Goal: Task Accomplishment & Management: Complete application form

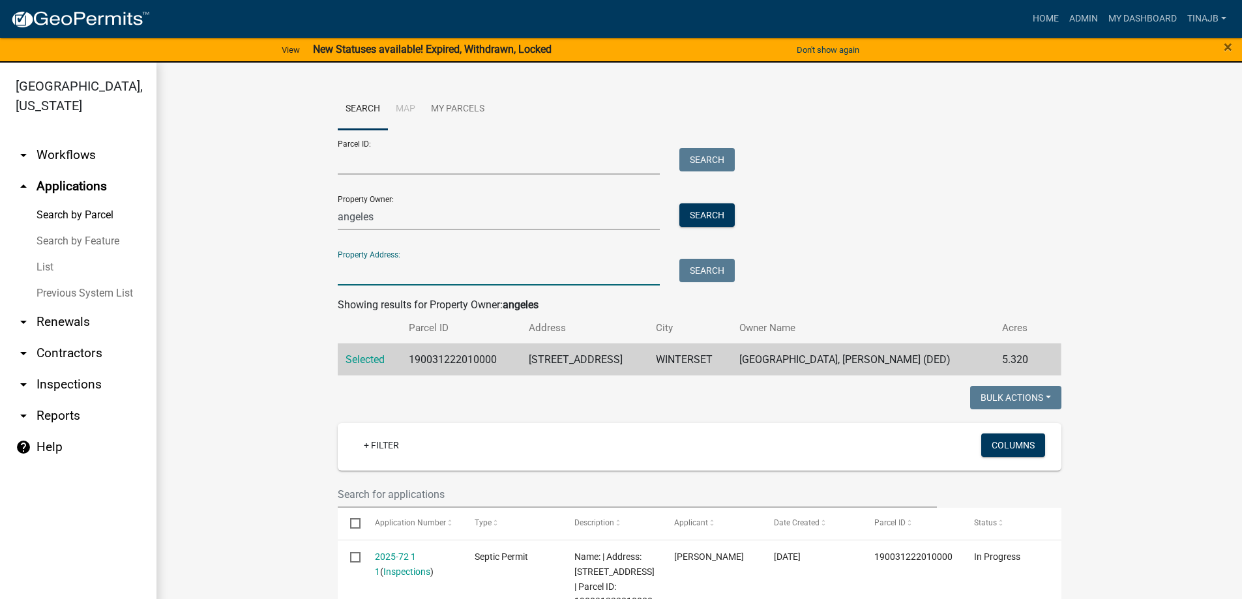
click at [372, 262] on input "Property Address:" at bounding box center [499, 272] width 323 height 27
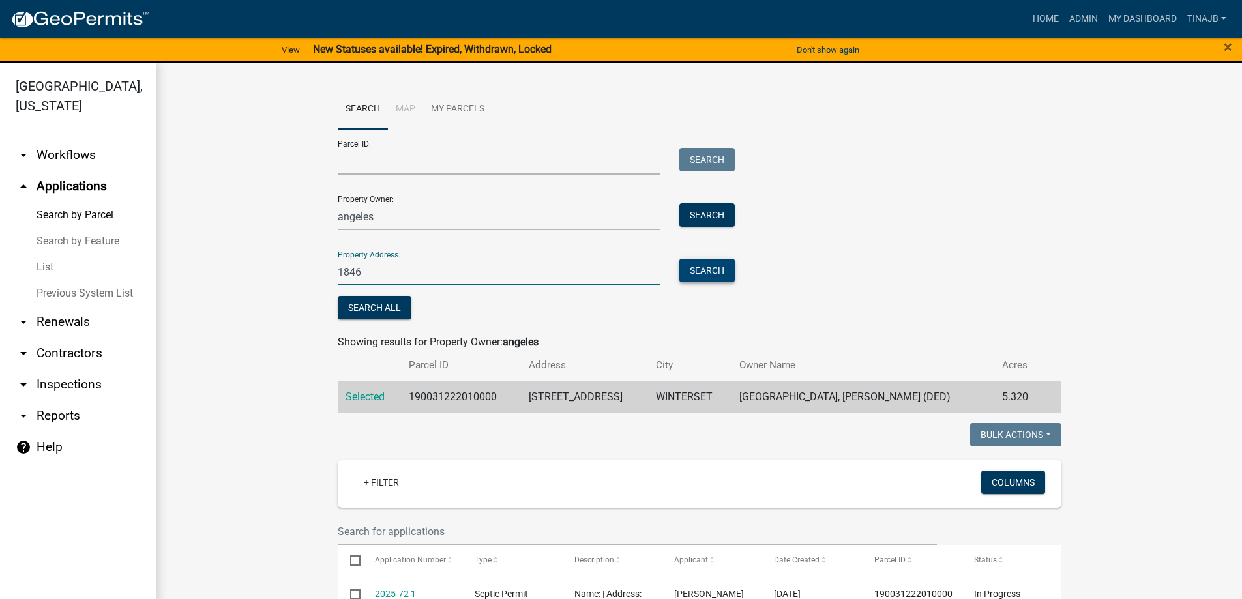
type input "1846"
click at [691, 270] on button "Search" at bounding box center [706, 270] width 55 height 23
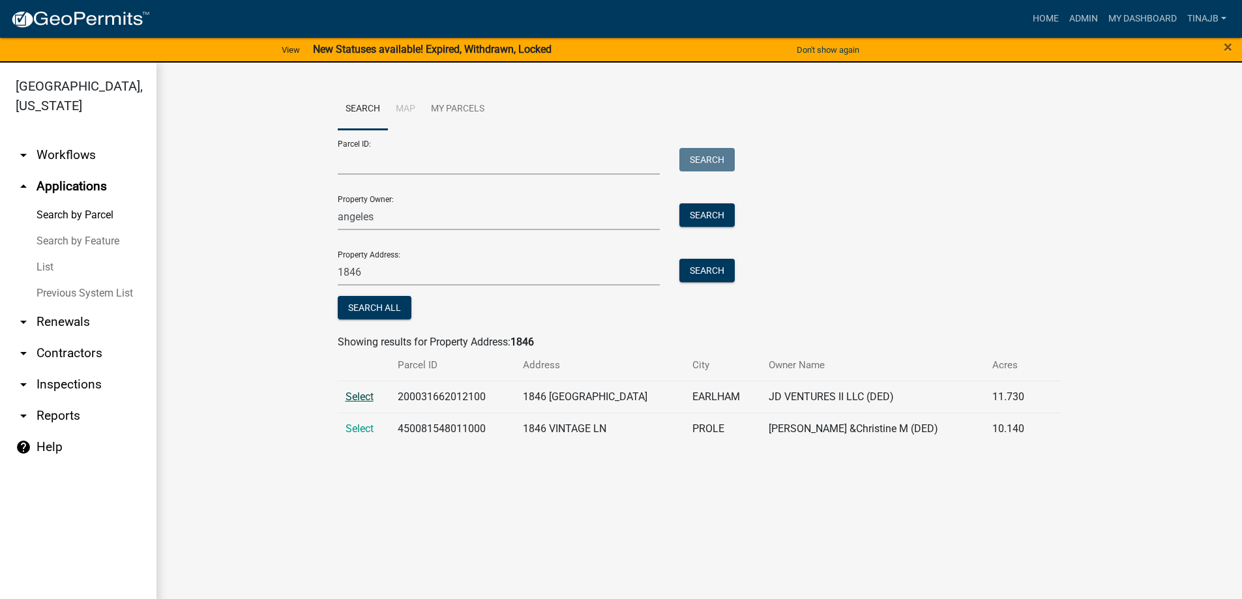
click at [359, 398] on span "Select" at bounding box center [360, 397] width 28 height 12
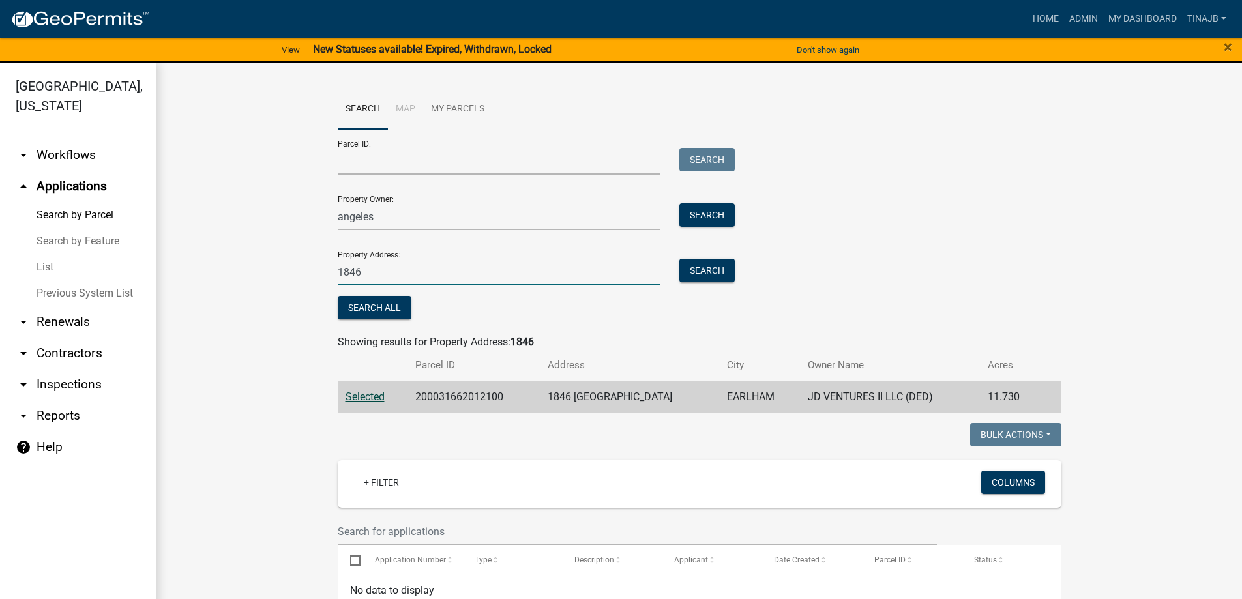
click at [361, 273] on input "1846" at bounding box center [499, 272] width 323 height 27
click at [379, 218] on input "angeles" at bounding box center [499, 216] width 323 height 27
type input "a"
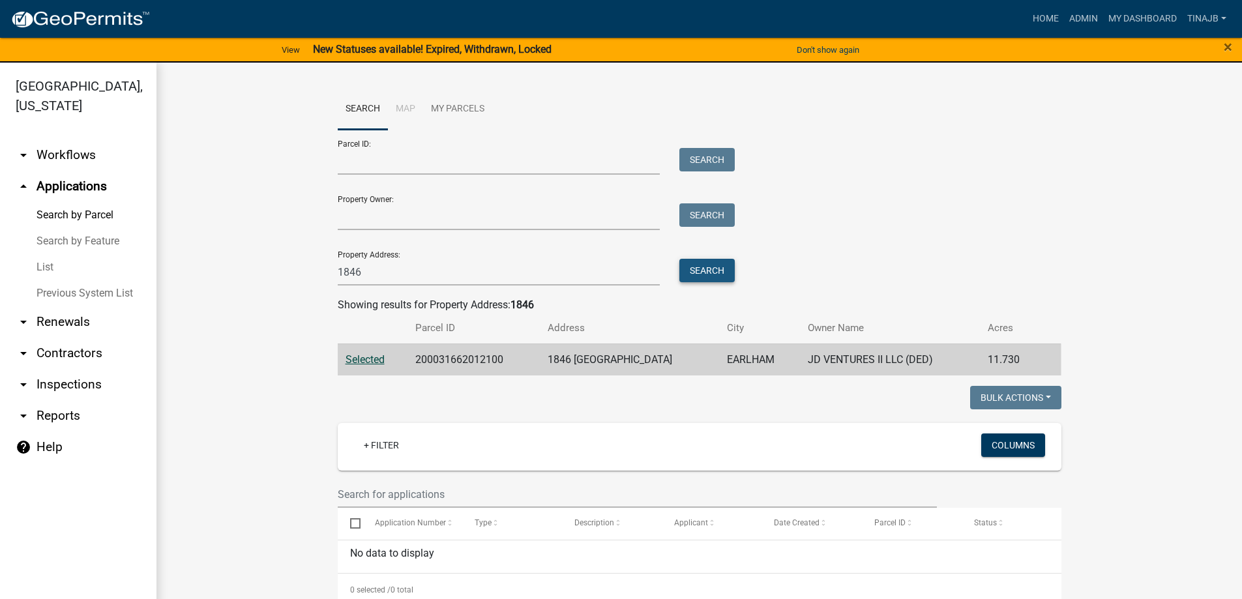
click at [701, 272] on button "Search" at bounding box center [706, 270] width 55 height 23
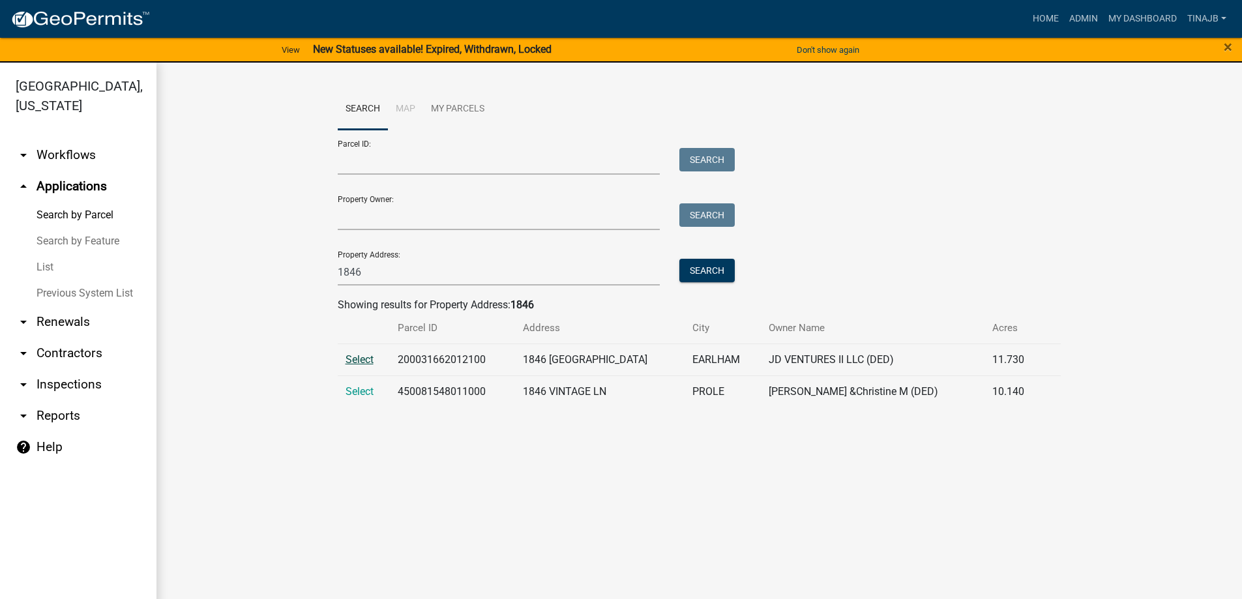
click at [347, 357] on span "Select" at bounding box center [360, 359] width 28 height 12
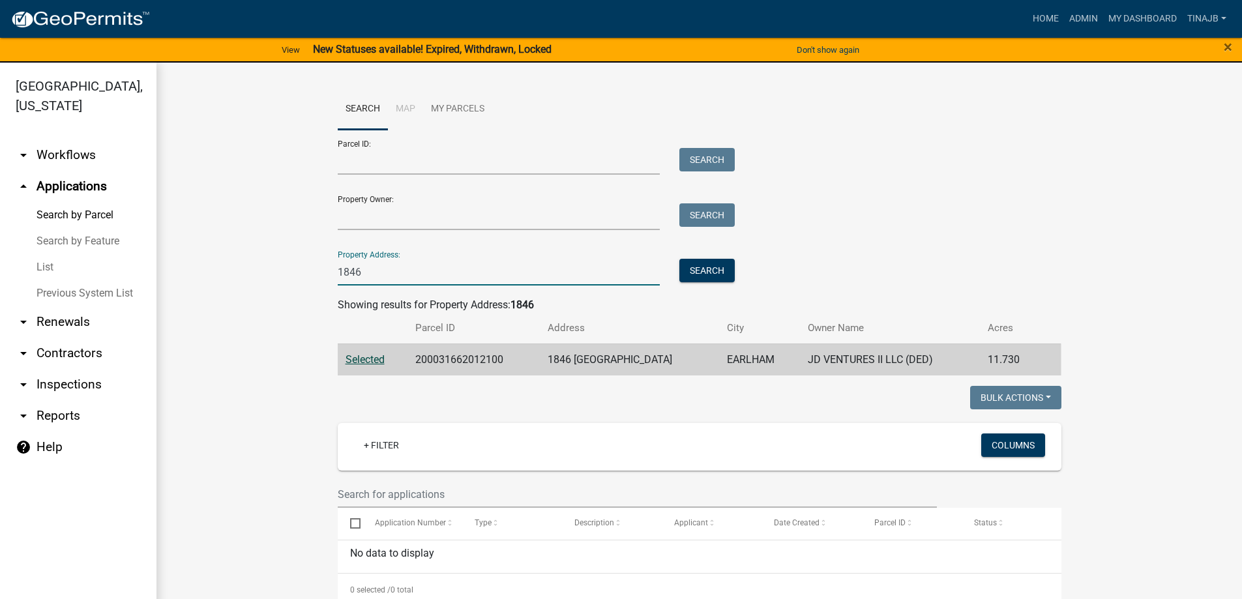
click at [369, 276] on input "1846" at bounding box center [499, 272] width 323 height 27
type input "1"
click at [1071, 13] on link "Admin" at bounding box center [1083, 19] width 39 height 25
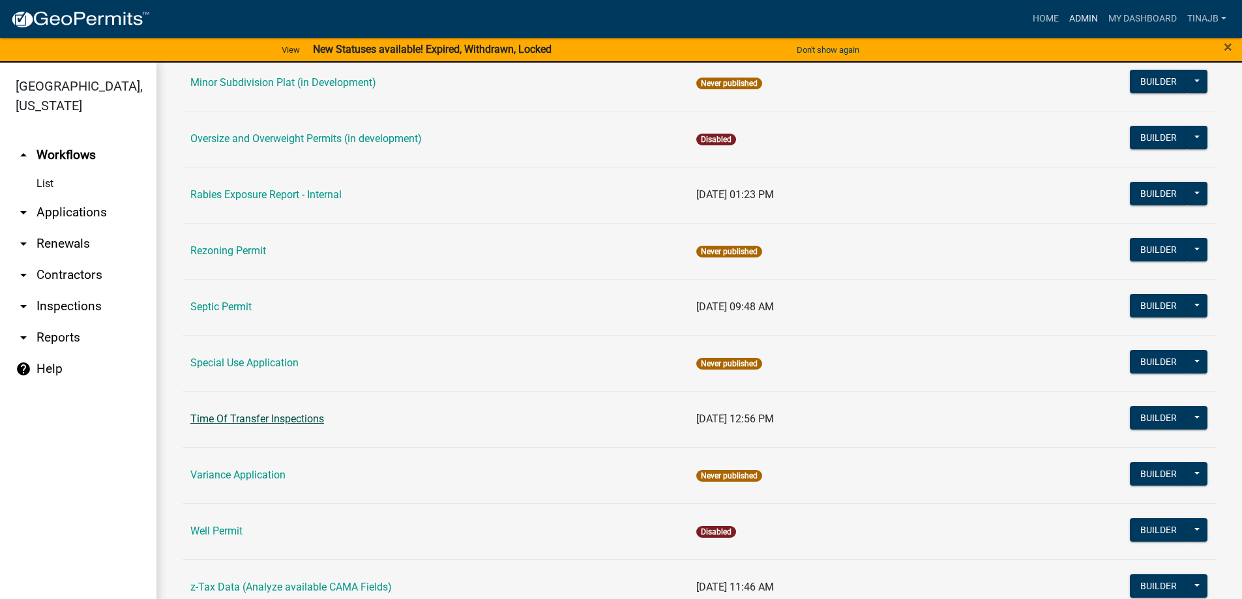
scroll to position [737, 0]
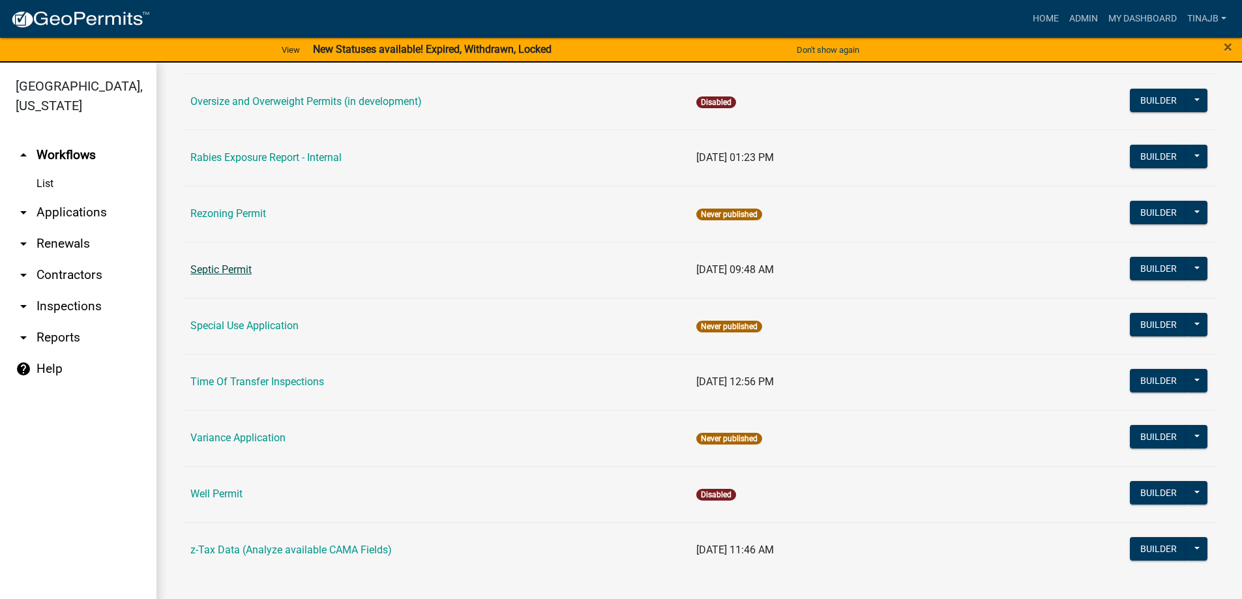
click at [235, 271] on link "Septic Permit" at bounding box center [220, 269] width 61 height 12
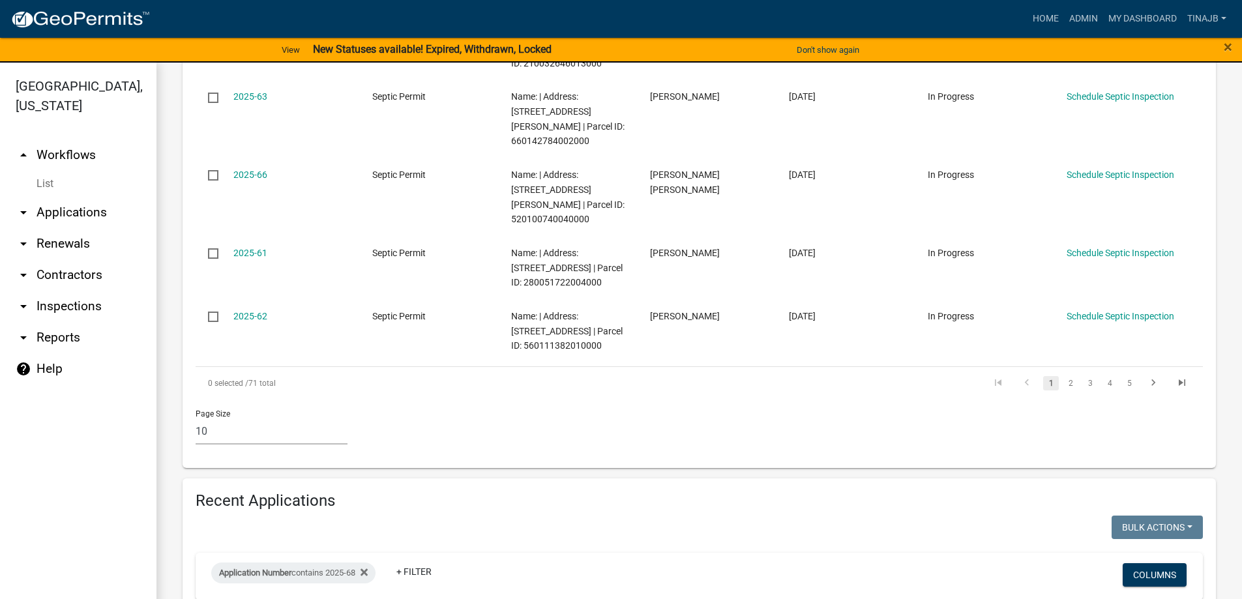
scroll to position [913, 0]
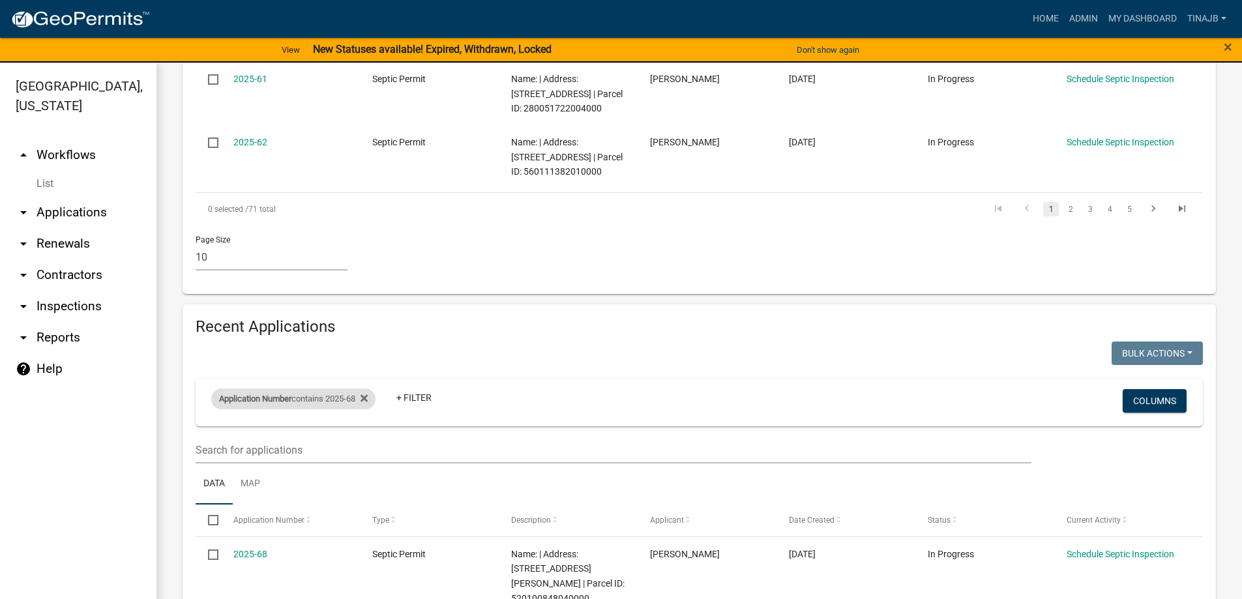
click at [313, 409] on div "Application Number contains 2025-68" at bounding box center [293, 399] width 164 height 21
click at [286, 462] on input "2025-68" at bounding box center [298, 462] width 119 height 27
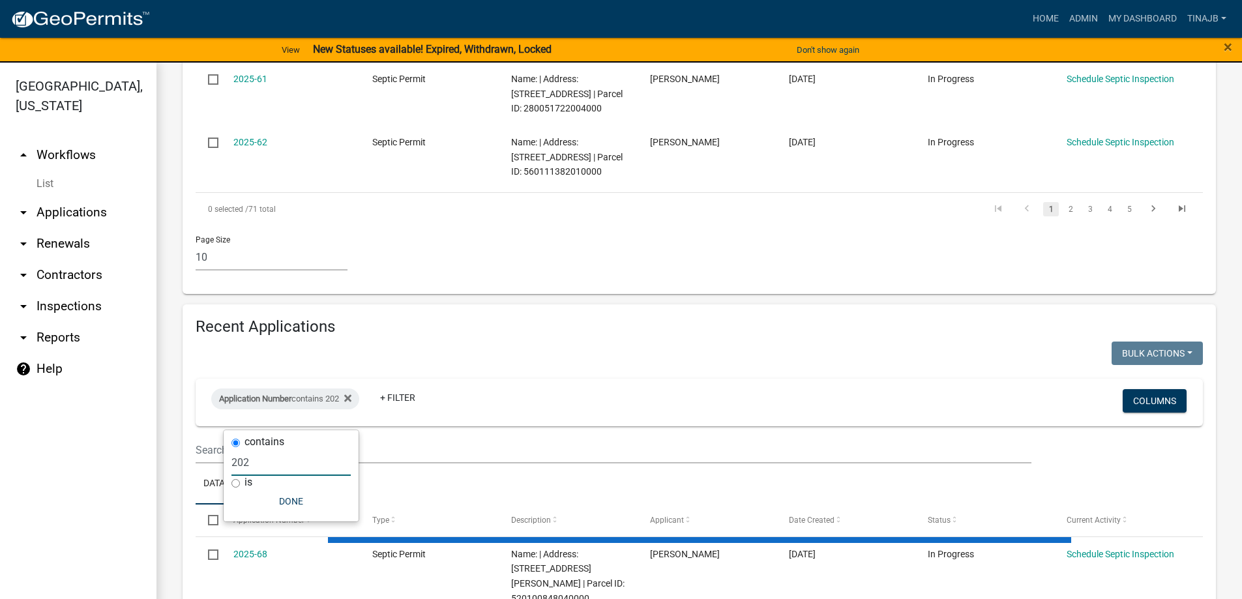
type input "20"
select select "3: 100"
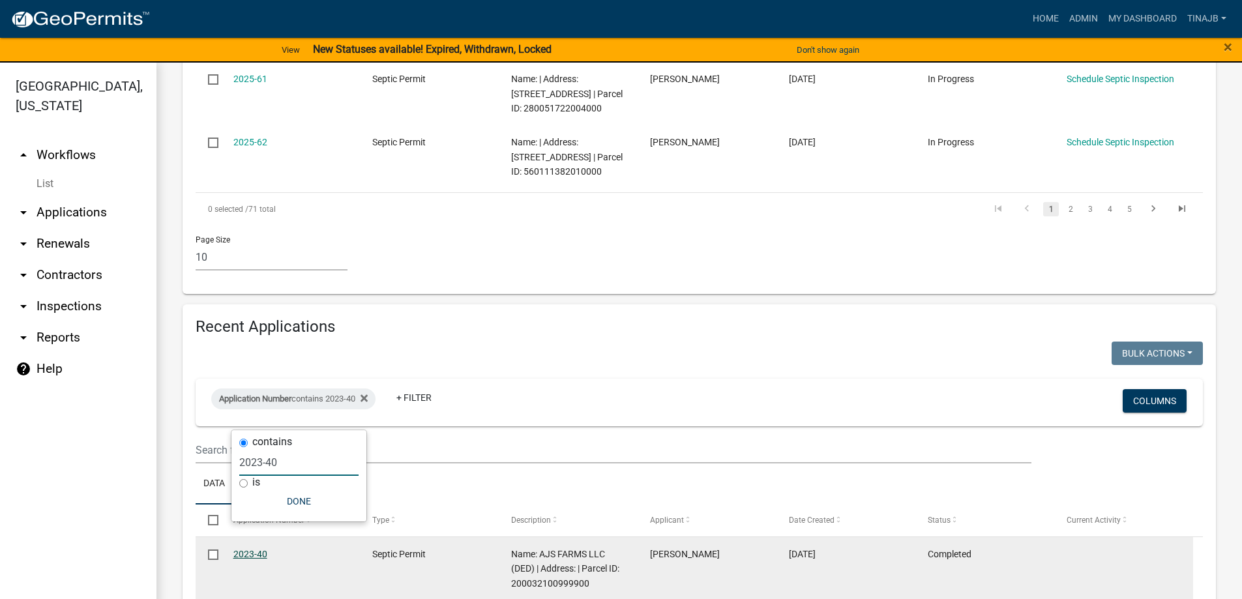
type input "2023-40"
click at [255, 559] on link "2023-40" at bounding box center [250, 554] width 34 height 10
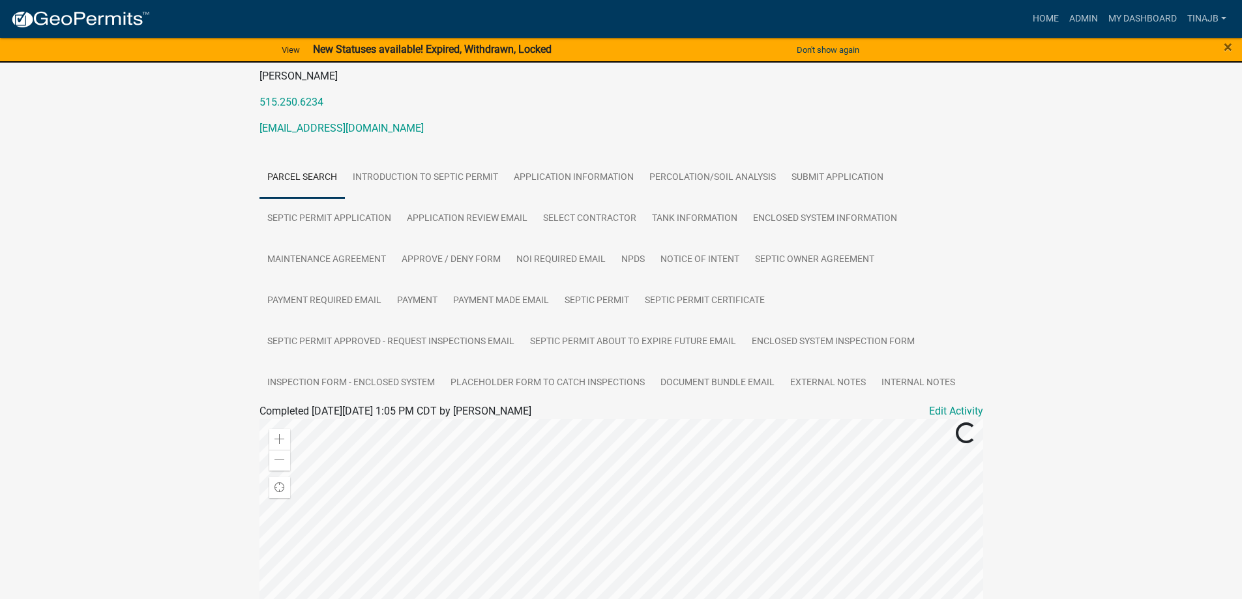
scroll to position [196, 0]
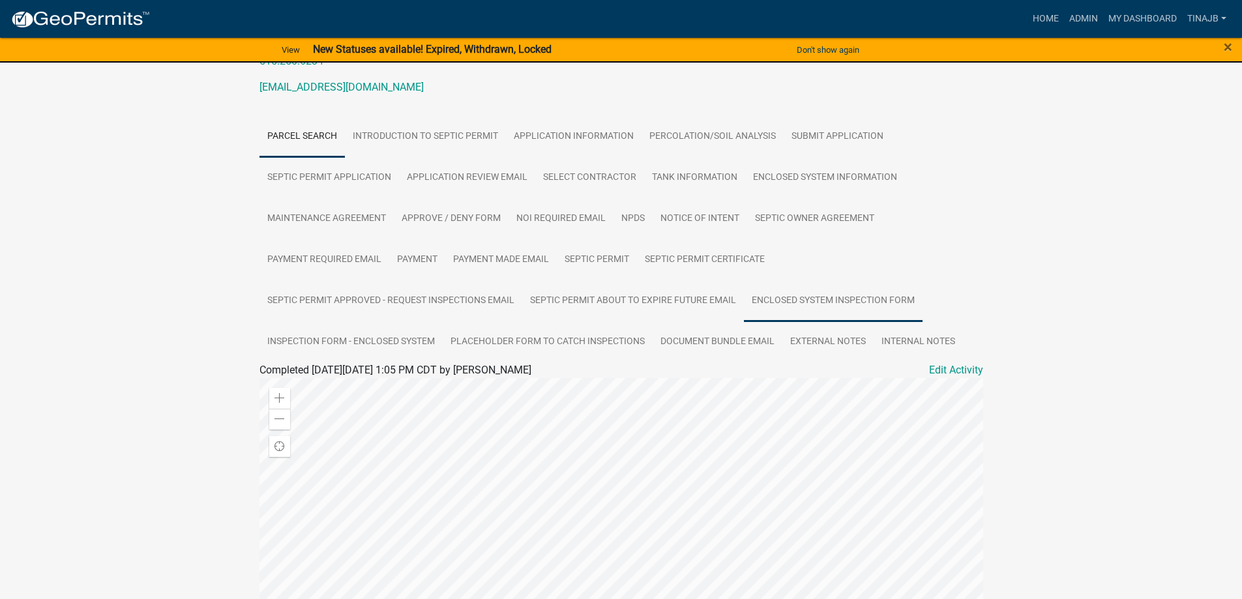
click at [844, 312] on link "Enclosed System Inspection Form" at bounding box center [833, 301] width 179 height 42
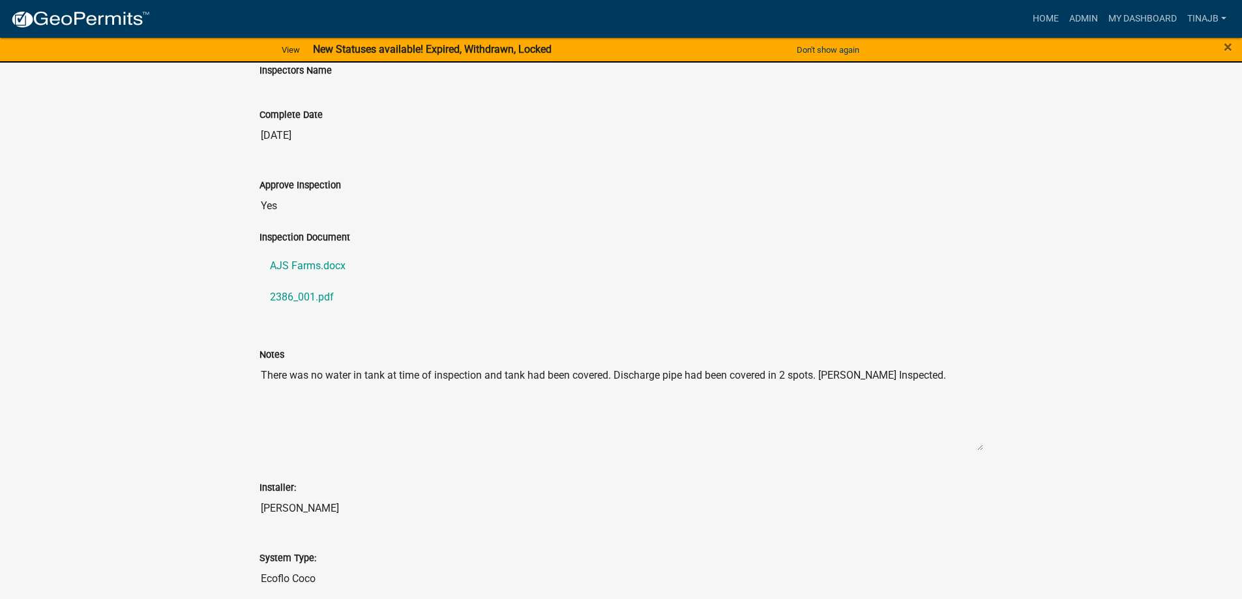
scroll to position [587, 0]
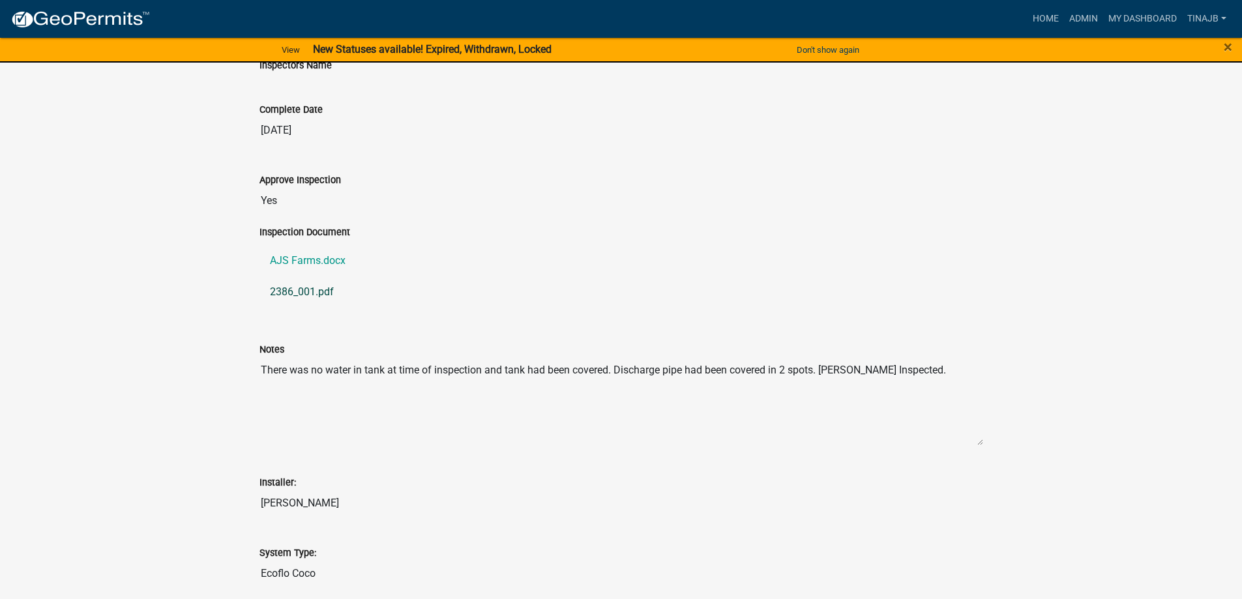
click at [314, 302] on link "2386_001.pdf" at bounding box center [621, 291] width 724 height 31
click at [1071, 20] on link "Admin" at bounding box center [1083, 19] width 39 height 25
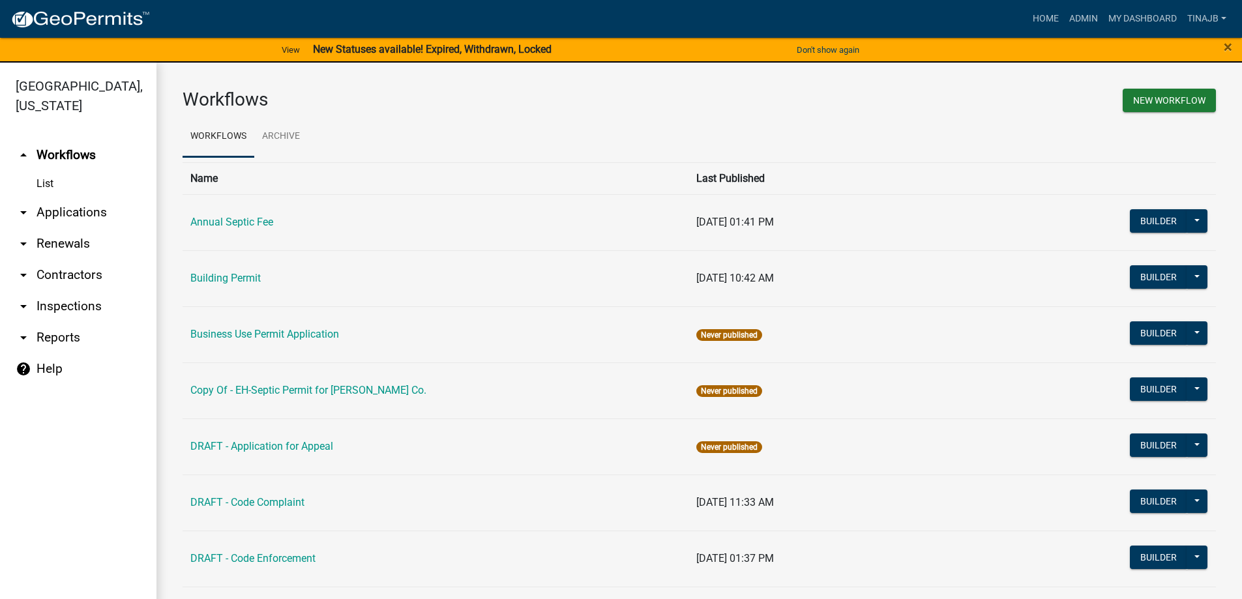
click at [89, 197] on link "arrow_drop_down Applications" at bounding box center [78, 212] width 156 height 31
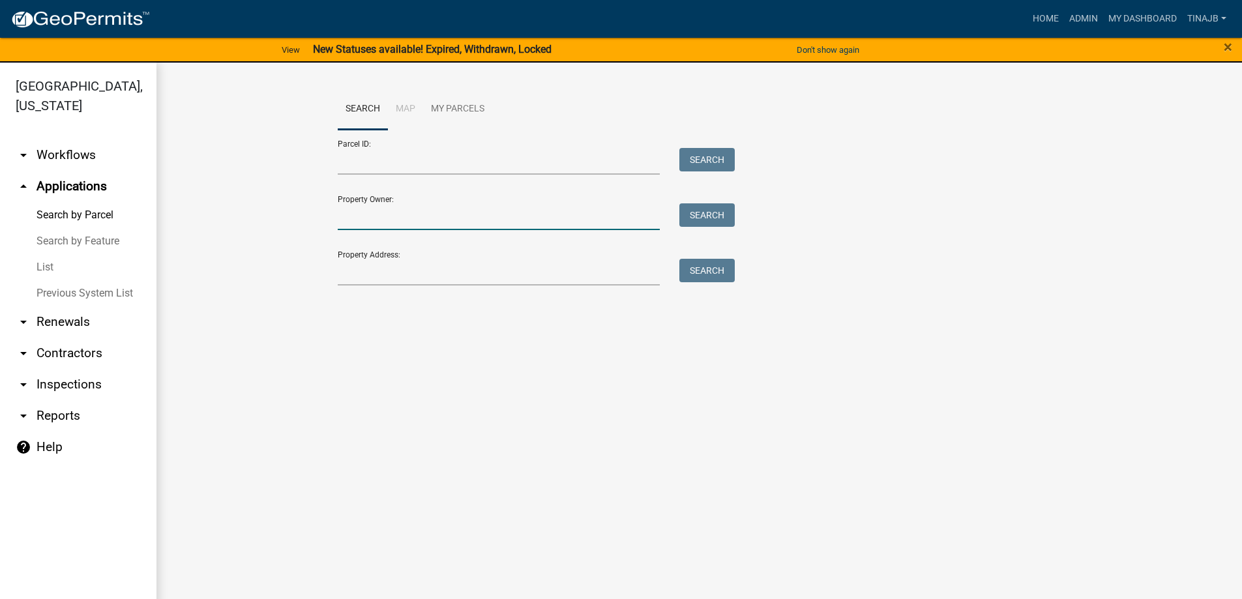
click at [369, 224] on input "Property Owner:" at bounding box center [499, 216] width 323 height 27
type input "[PERSON_NAME]"
click at [702, 218] on button "Search" at bounding box center [706, 214] width 55 height 23
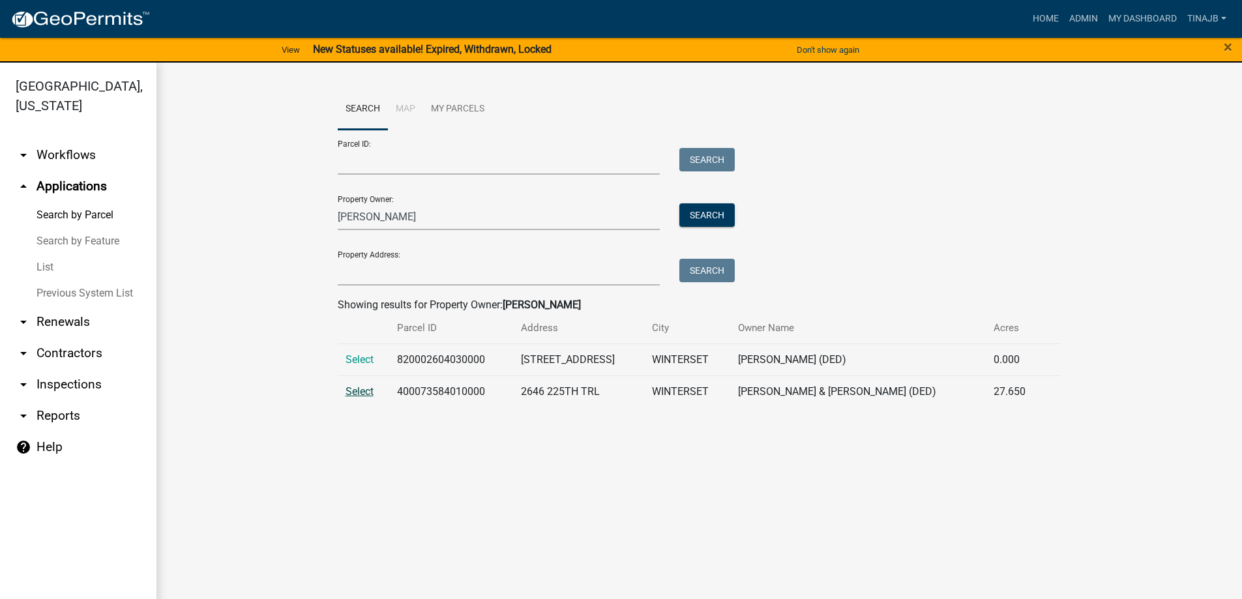
click at [358, 394] on span "Select" at bounding box center [360, 391] width 28 height 12
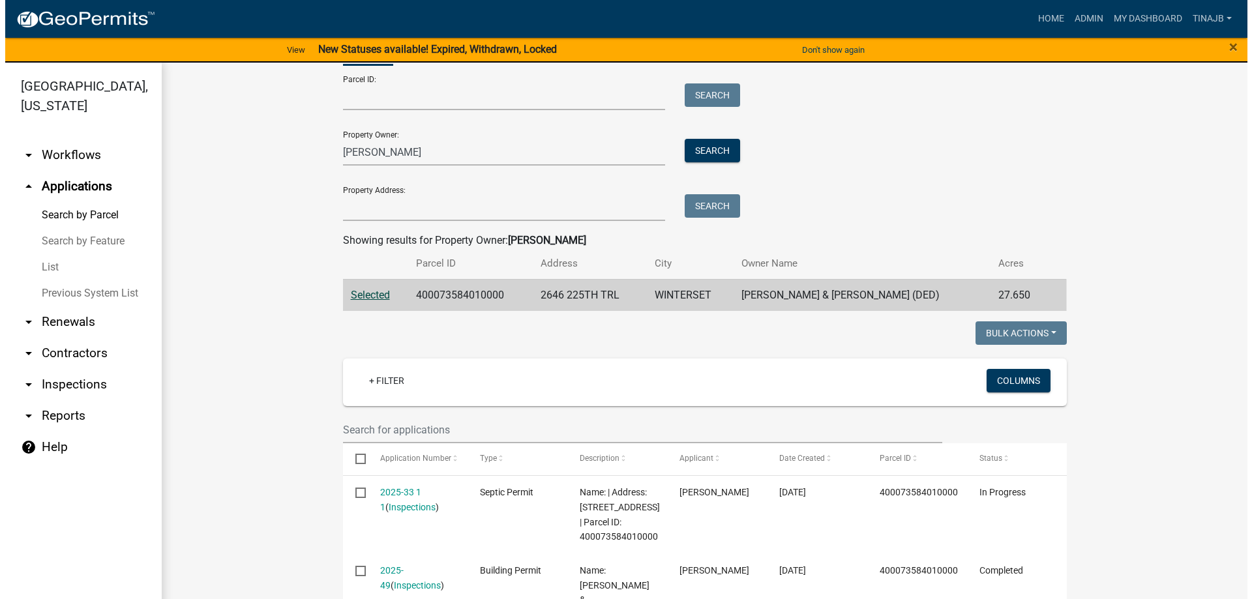
scroll to position [196, 0]
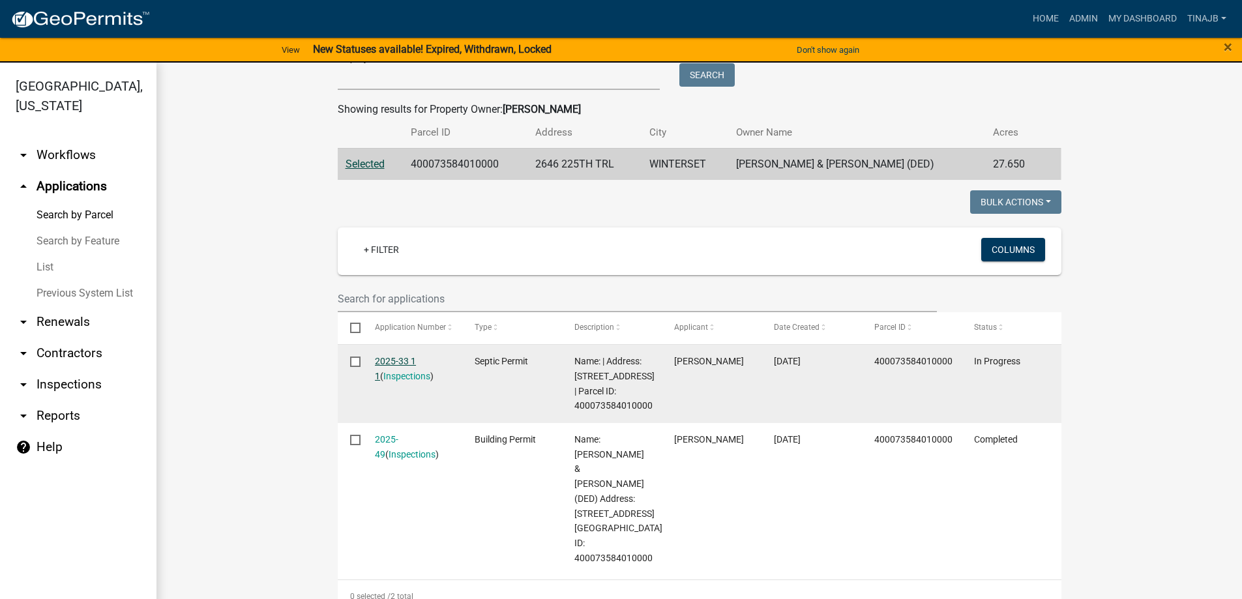
click at [386, 360] on link "2025-33 1 1" at bounding box center [395, 368] width 41 height 25
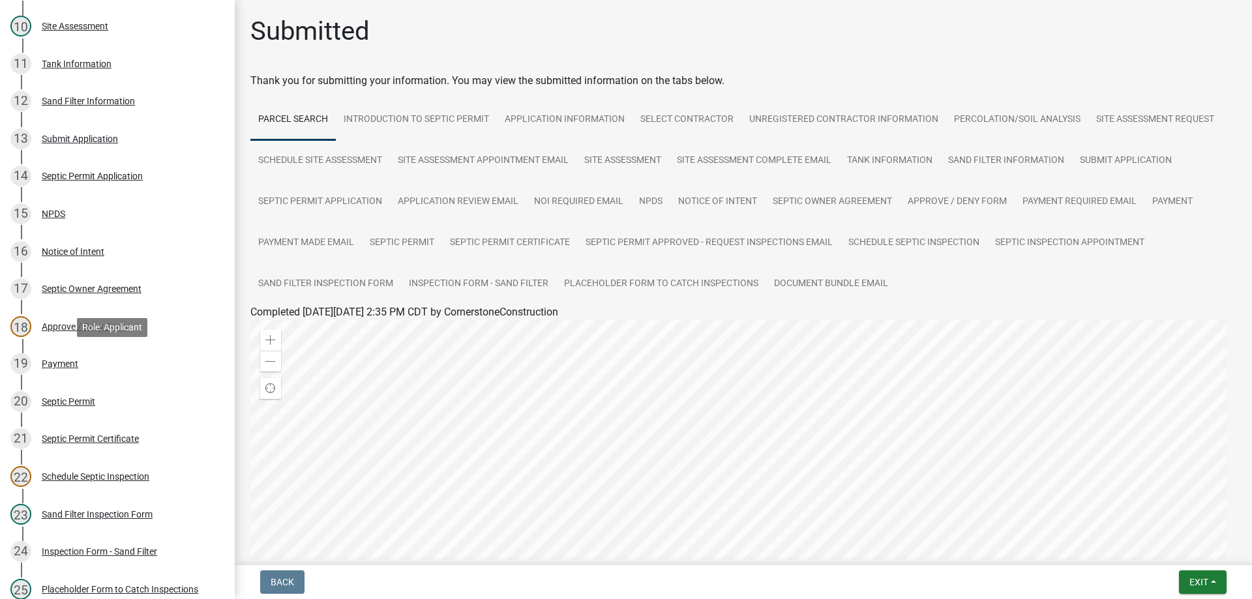
scroll to position [587, 0]
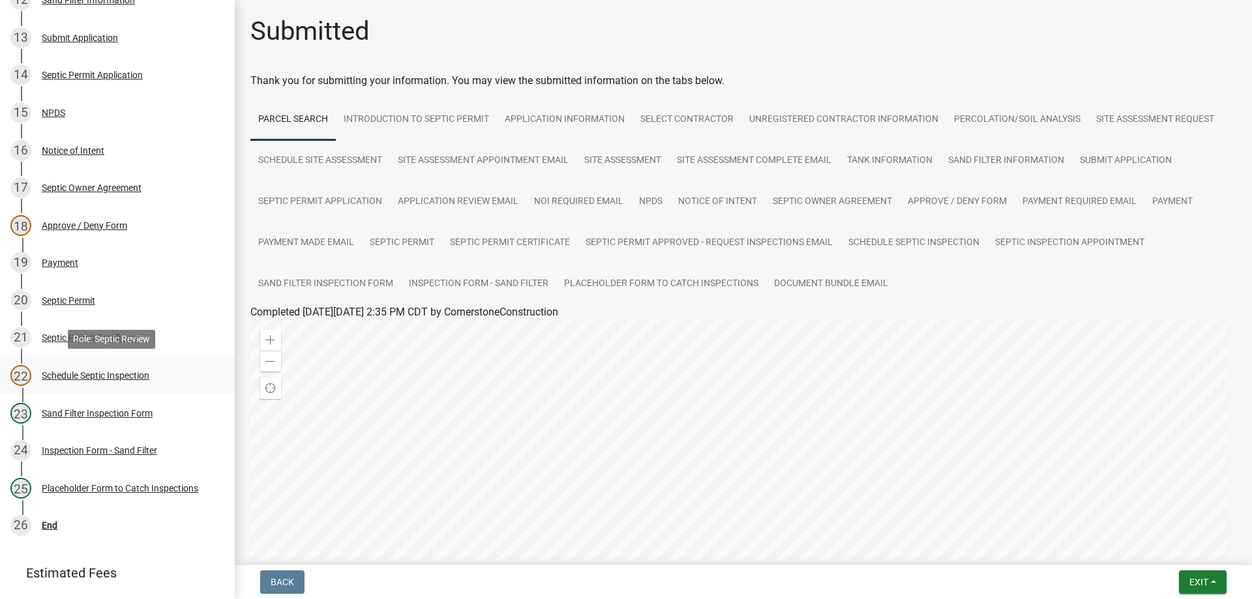
click at [100, 371] on div "Schedule Septic Inspection" at bounding box center [96, 375] width 108 height 9
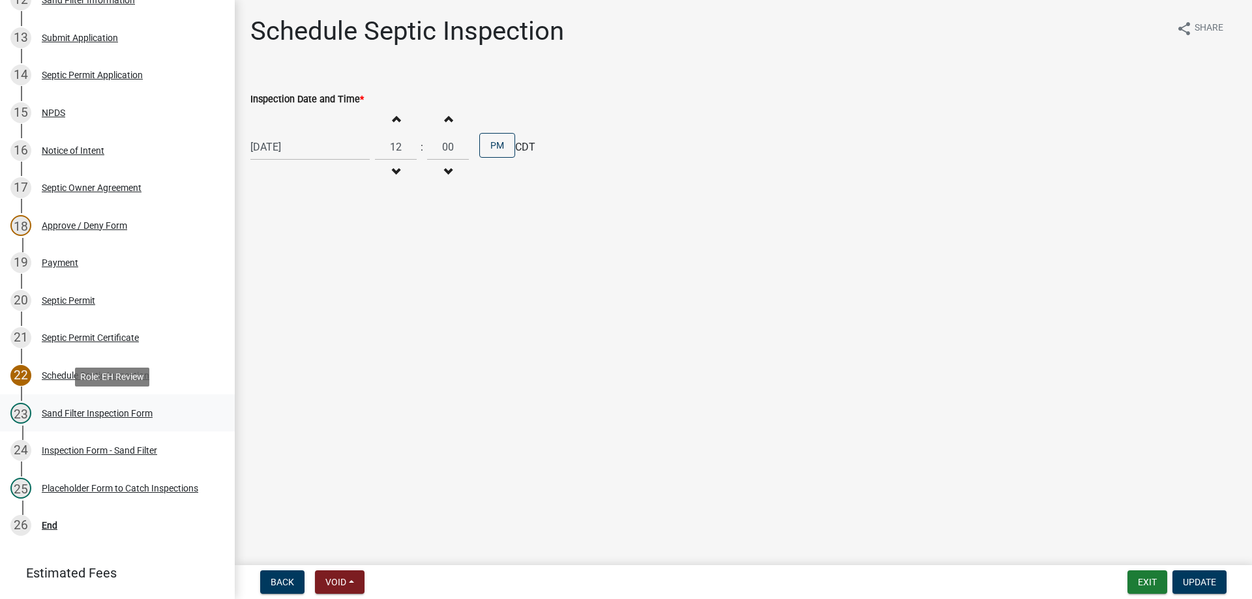
click at [59, 412] on div "Sand Filter Inspection Form" at bounding box center [97, 413] width 111 height 9
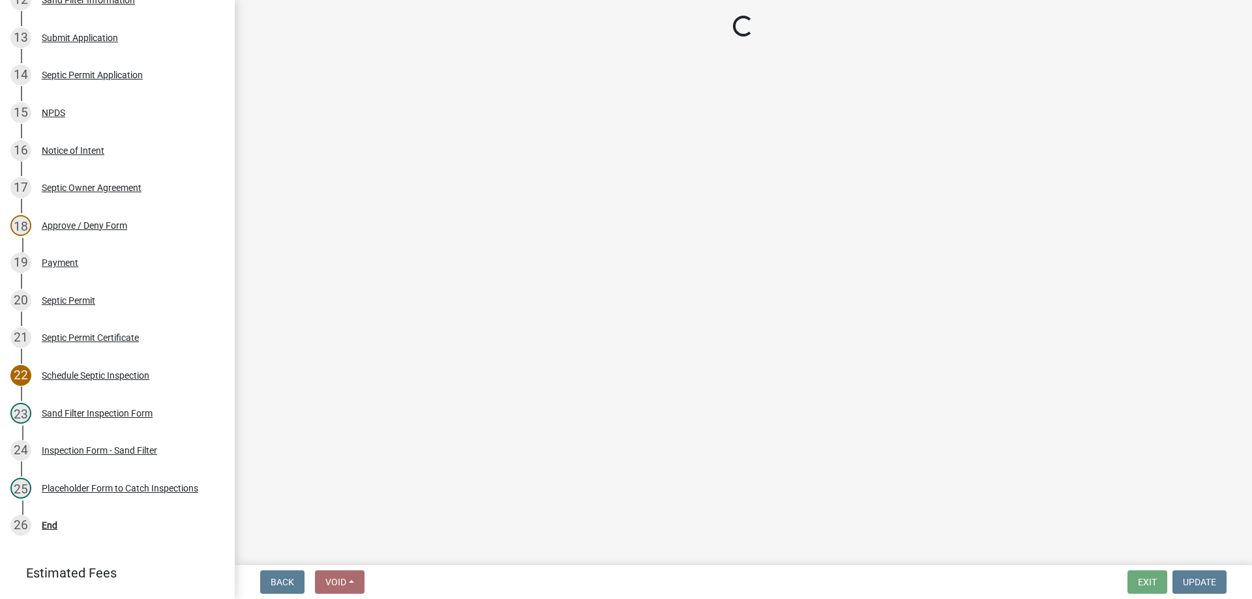
select select "ccc3feb4-466f-4227-91e9-914ee9242bae"
select select "dbe3a1b9-a4b3-48fa-b9c0-fee70399abae"
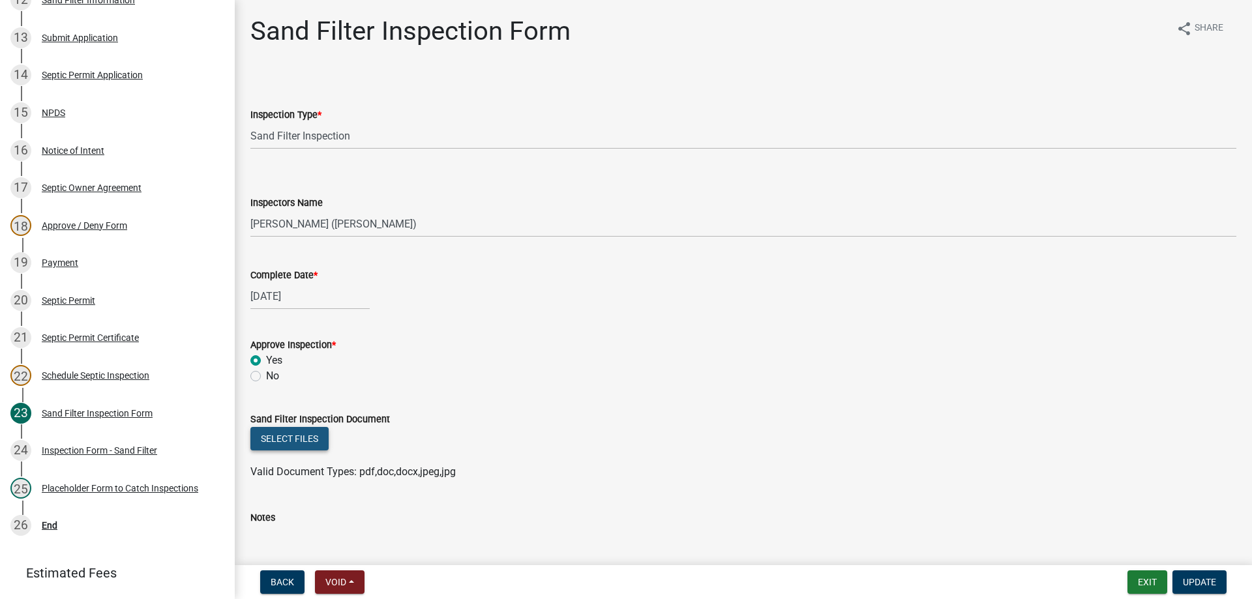
click at [286, 443] on button "Select files" at bounding box center [289, 438] width 78 height 23
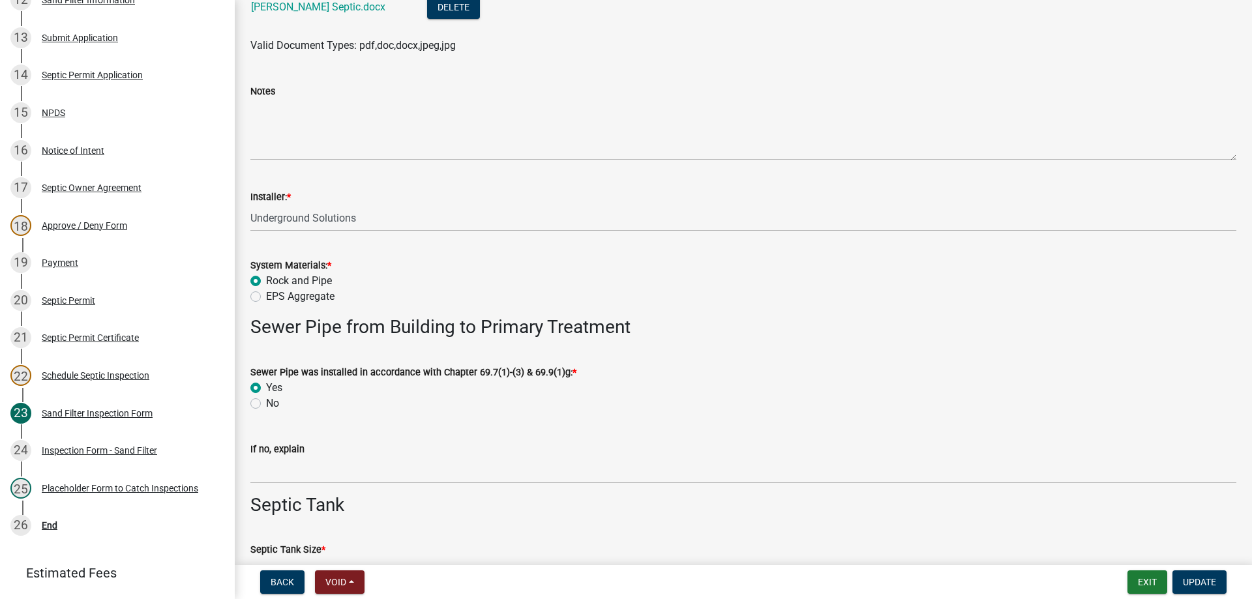
scroll to position [261, 0]
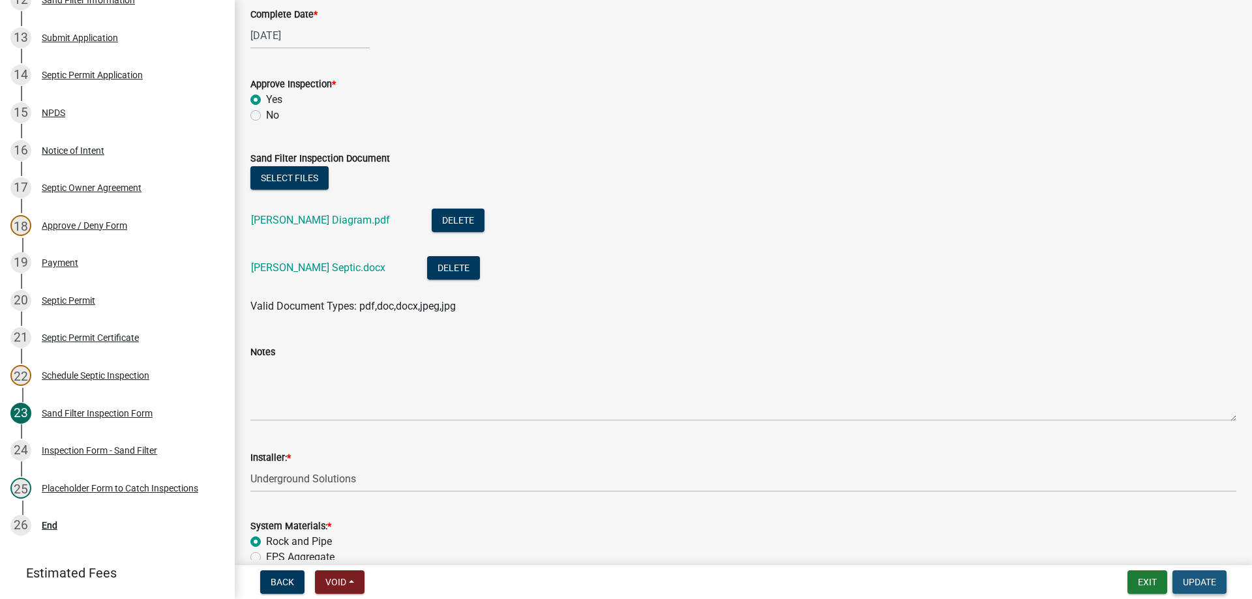
click at [1206, 584] on span "Update" at bounding box center [1199, 582] width 33 height 10
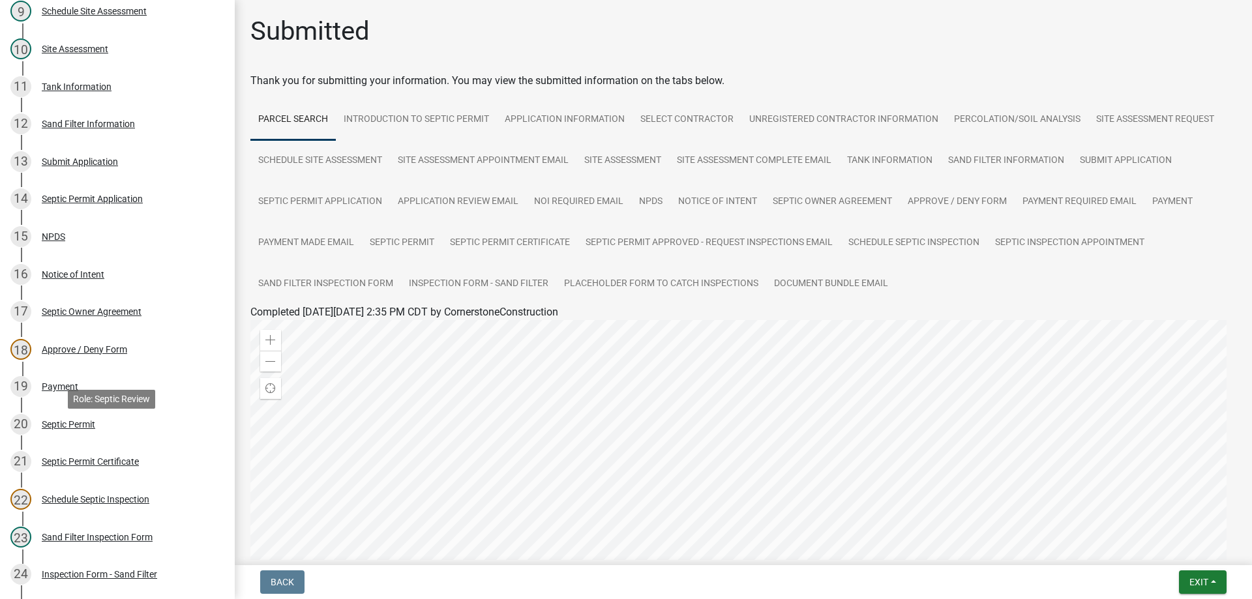
scroll to position [458, 0]
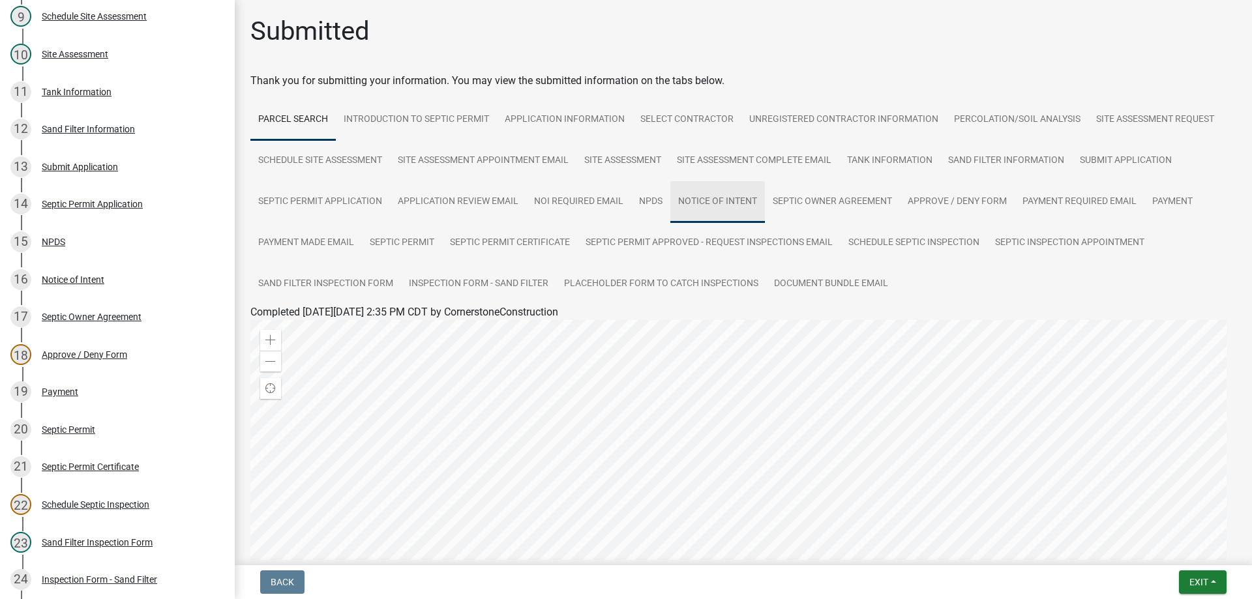
click at [704, 200] on link "Notice of Intent" at bounding box center [717, 202] width 95 height 42
click at [278, 325] on link "Notice of Intent" at bounding box center [285, 327] width 70 height 12
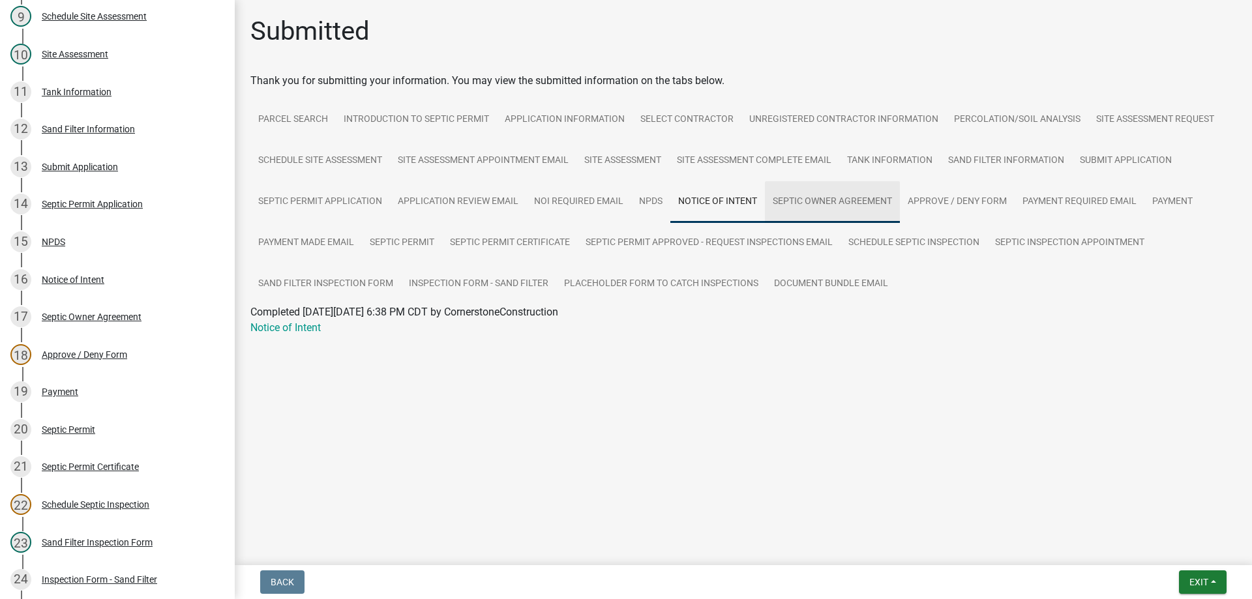
click at [795, 194] on link "Septic Owner Agreement" at bounding box center [832, 202] width 135 height 42
click at [331, 328] on link "Septic Owner Agreement" at bounding box center [306, 327] width 113 height 12
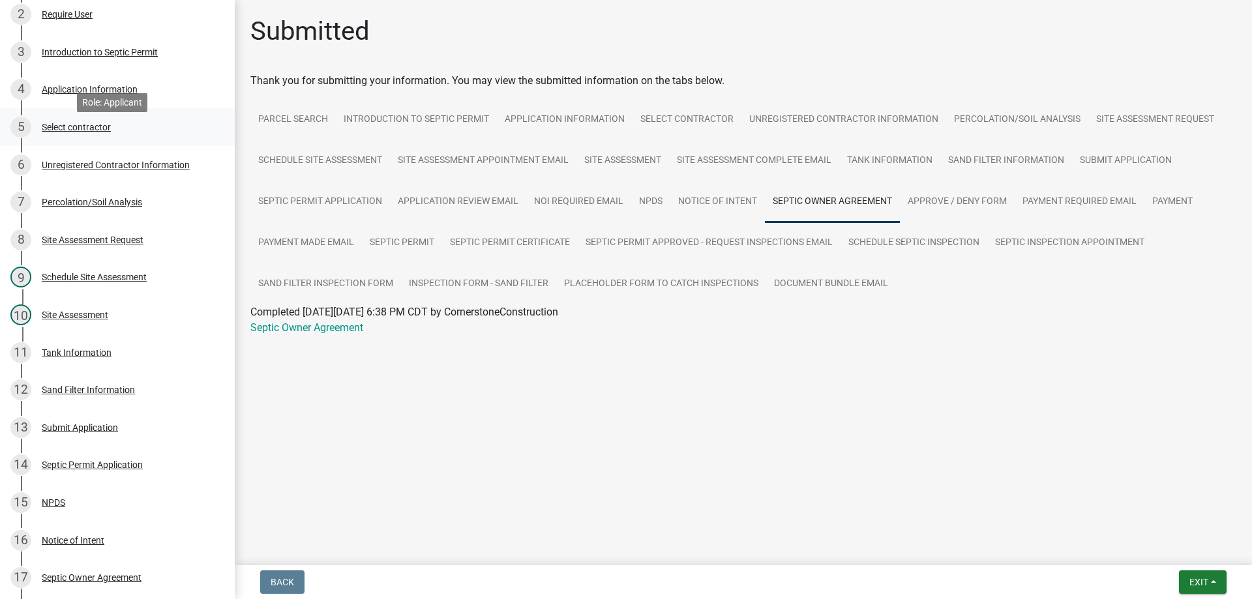
scroll to position [1, 0]
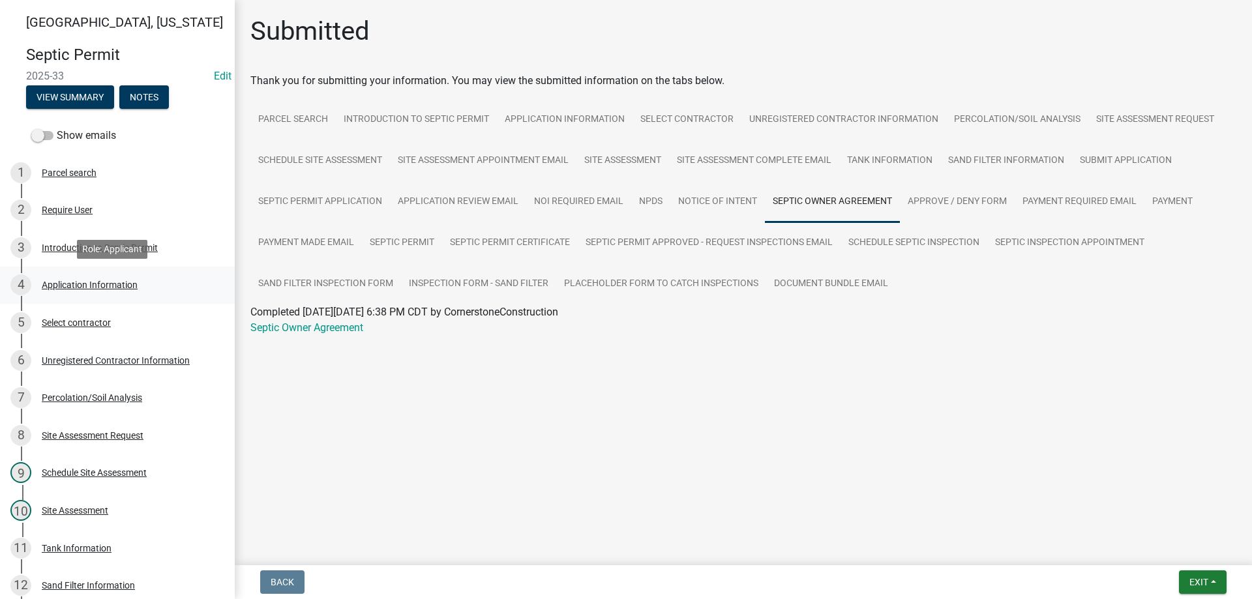
click at [109, 285] on div "Application Information" at bounding box center [90, 284] width 96 height 9
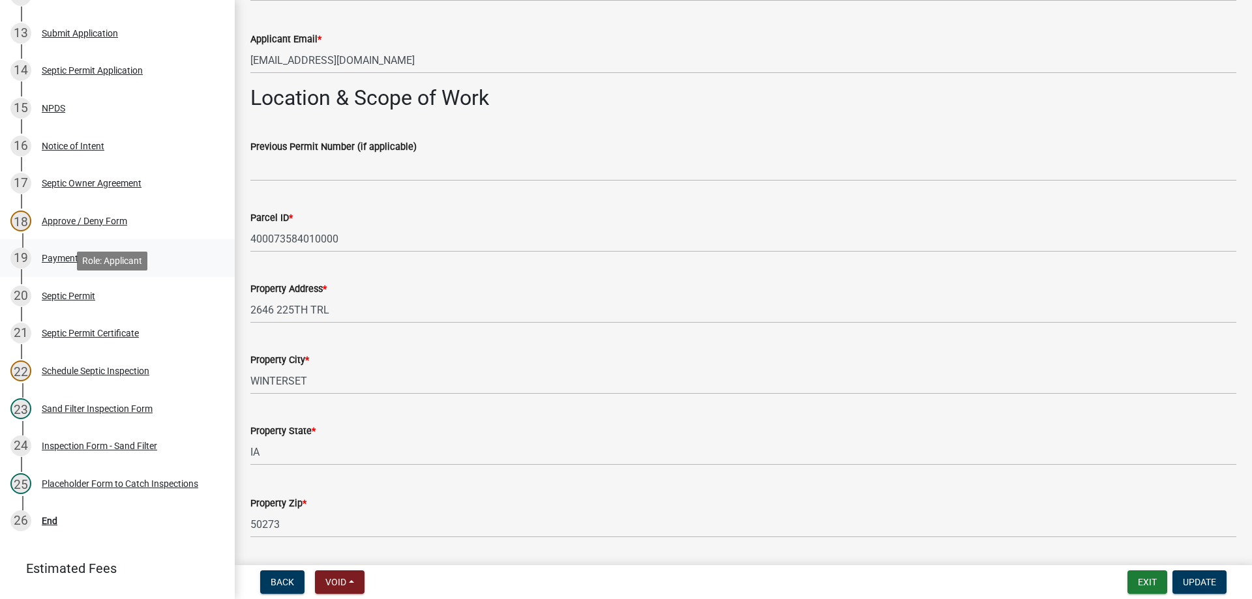
scroll to position [653, 0]
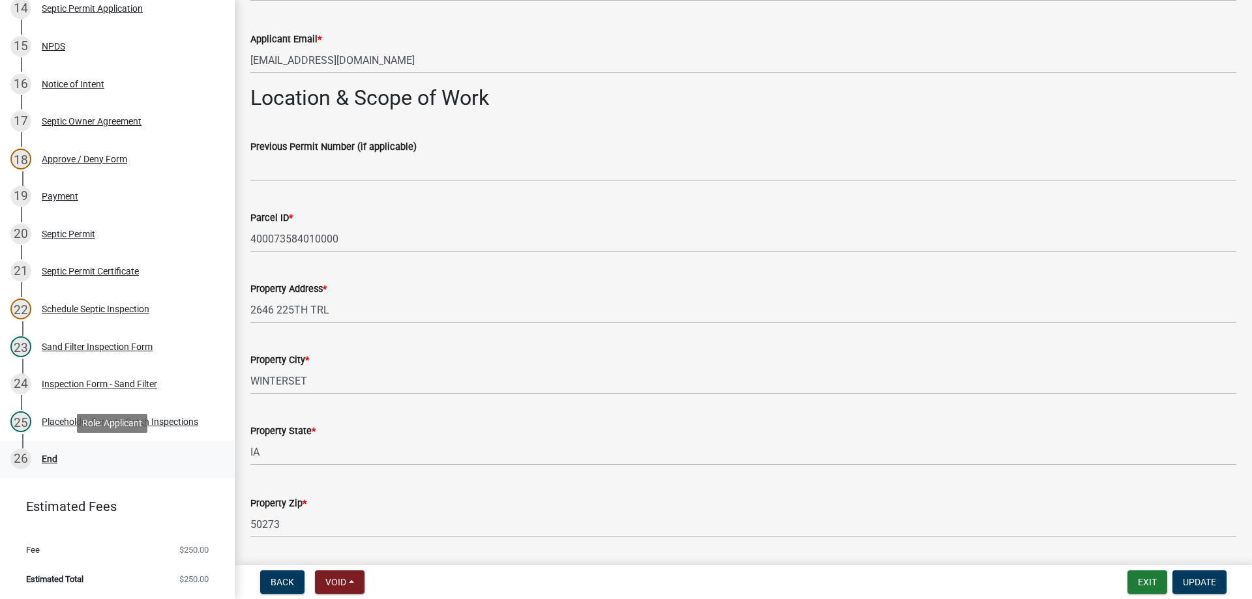
click at [47, 460] on div "End" at bounding box center [50, 458] width 16 height 9
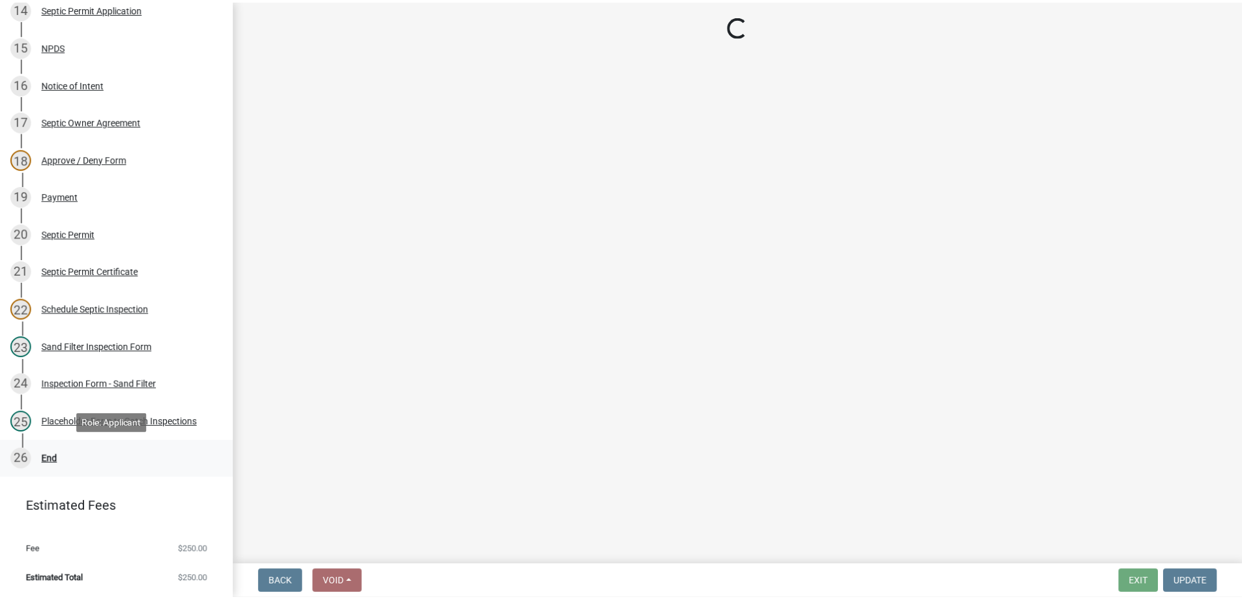
scroll to position [0, 0]
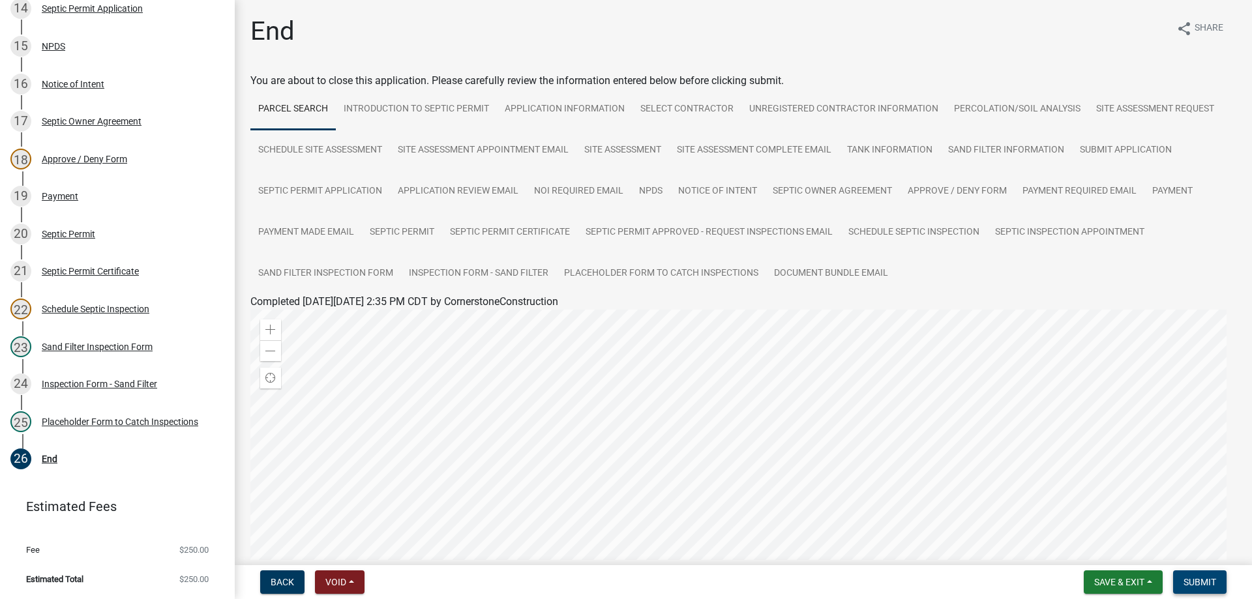
click at [1200, 580] on span "Submit" at bounding box center [1199, 582] width 33 height 10
